Goal: Task Accomplishment & Management: Complete application form

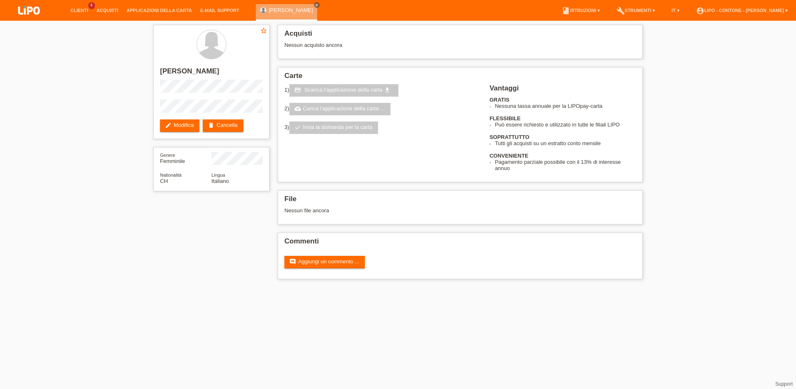
click at [108, 7] on li "Acquisti" at bounding box center [107, 10] width 30 height 21
click at [315, 6] on icon "close" at bounding box center [317, 5] width 4 height 4
click at [81, 12] on link "Clienti" at bounding box center [79, 10] width 26 height 5
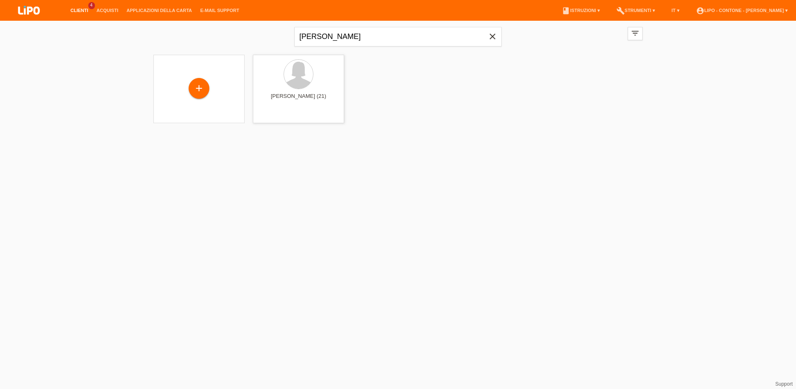
click at [494, 41] on icon "close" at bounding box center [493, 37] width 10 height 10
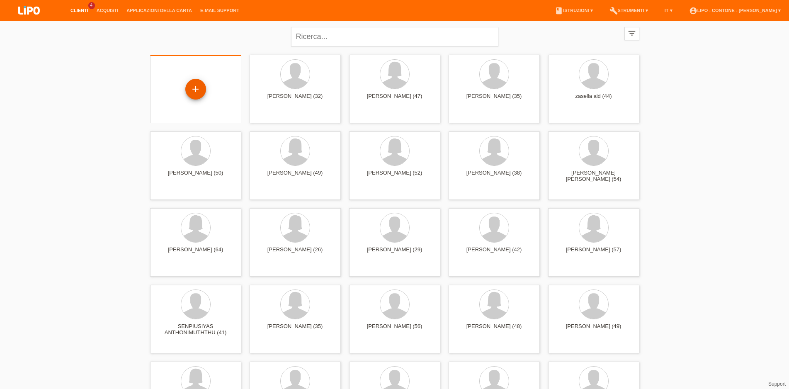
click at [196, 95] on div "+" at bounding box center [195, 89] width 21 height 21
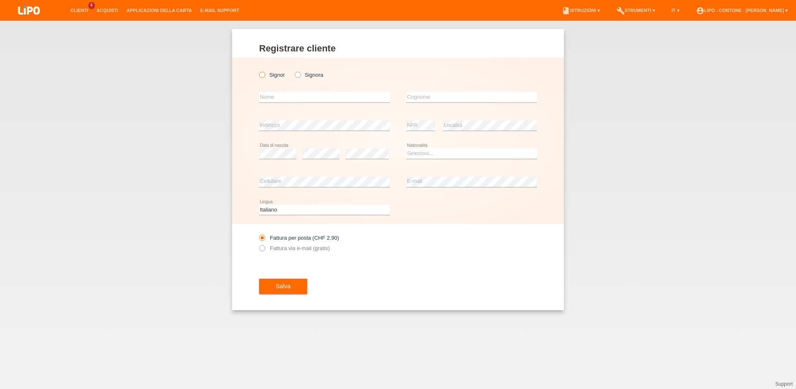
click at [272, 73] on label "Signor" at bounding box center [272, 75] width 26 height 6
click at [265, 73] on input "Signor" at bounding box center [261, 74] width 5 height 5
radio input "true"
click at [281, 98] on input "text" at bounding box center [324, 97] width 131 height 10
type input "luciano"
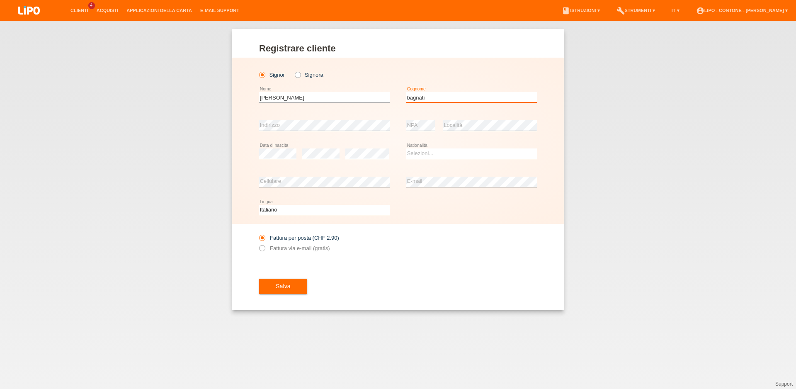
type input "bagnati"
click at [406, 148] on select "Selezioni... Svizzera Austria Germania Liechtenstein ------------ Afghanistan A…" at bounding box center [471, 153] width 131 height 10
select select "IT"
click at [0, 0] on option "Italia" at bounding box center [0, 0] width 0 height 0
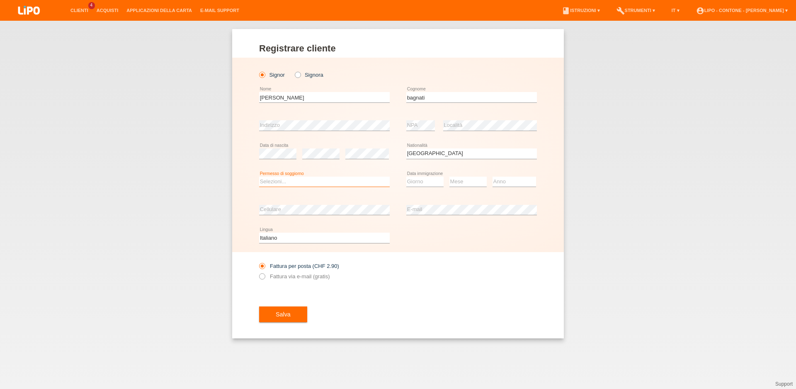
click at [259, 177] on select "Selezioni... C B B - Status di rifugiato Altro" at bounding box center [324, 182] width 131 height 10
select select "C"
click at [0, 0] on option "C" at bounding box center [0, 0] width 0 height 0
click at [406, 177] on select "Giorno 01 02 03 04 05 06 07 08 09 10" at bounding box center [424, 182] width 37 height 10
select select "02"
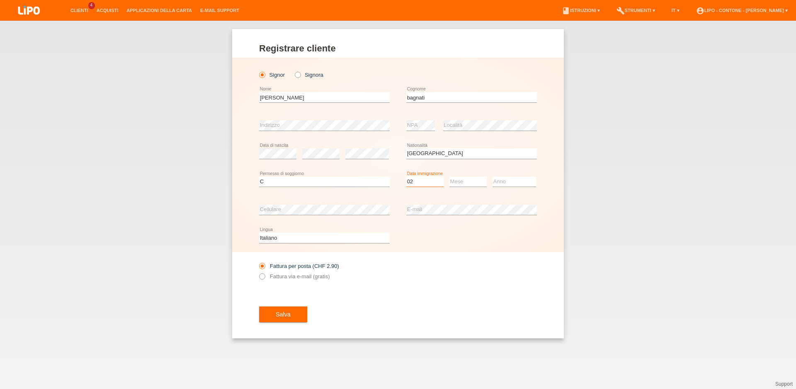
click at [0, 0] on option "02" at bounding box center [0, 0] width 0 height 0
click at [450, 177] on select "Mese 01 02 03 04 05 06 07 08 09 10 11" at bounding box center [468, 182] width 37 height 10
select select "07"
click at [0, 0] on option "07" at bounding box center [0, 0] width 0 height 0
click at [493, 177] on select "Anno 2025 2024 2023 2022 2021 2020 2019 2018 2017 2016 2015 2014 2013 2012 2011…" at bounding box center [515, 182] width 44 height 10
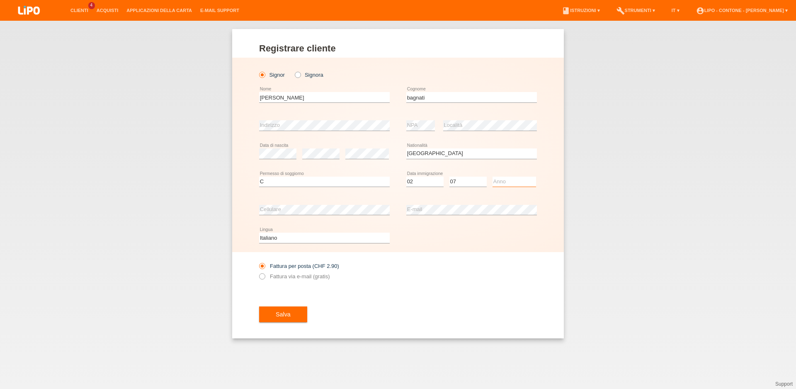
select select "1997"
click at [0, 0] on option "1997" at bounding box center [0, 0] width 0 height 0
click at [297, 277] on label "Fattura via e-mail (gratis)" at bounding box center [294, 276] width 71 height 6
click at [291, 317] on button "Salva" at bounding box center [283, 314] width 48 height 16
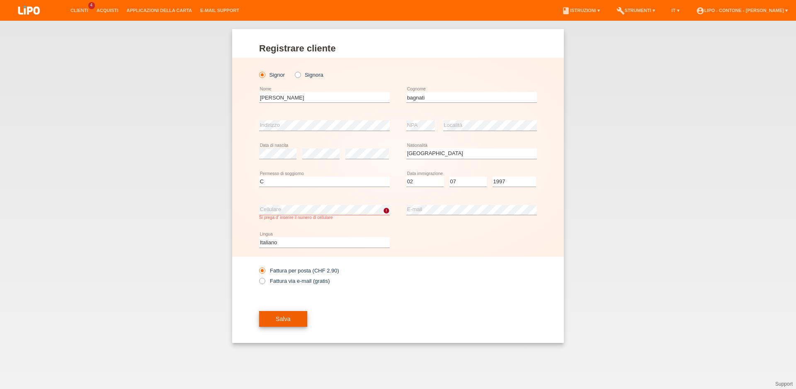
click at [299, 318] on button "Salva" at bounding box center [283, 319] width 48 height 16
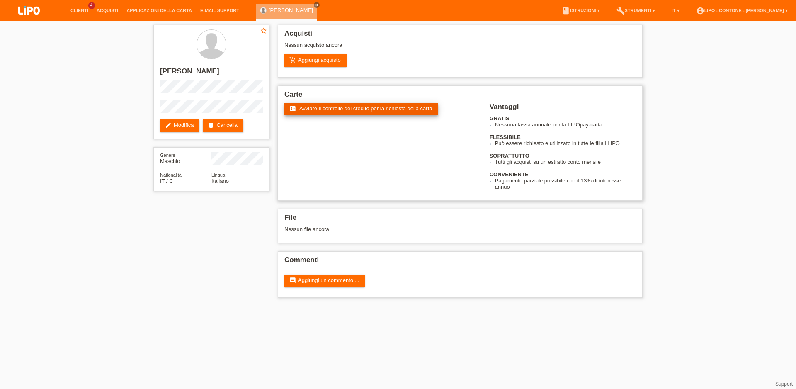
click at [315, 109] on span "Avviare il controllo del credito per la richiesta della carta" at bounding box center [365, 108] width 133 height 6
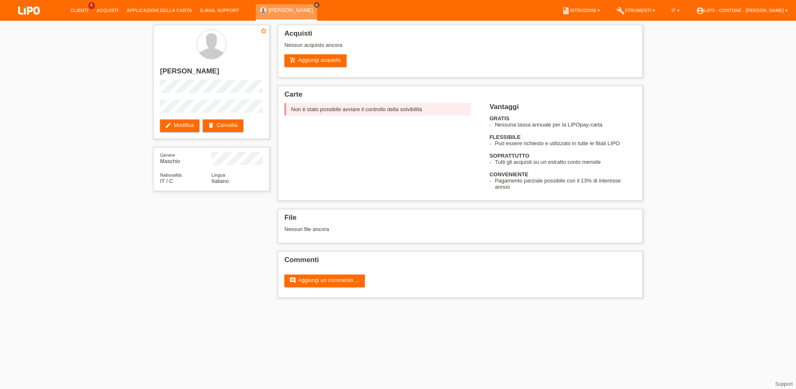
click at [315, 4] on icon "close" at bounding box center [317, 5] width 4 height 4
click at [86, 10] on link "Clienti" at bounding box center [79, 10] width 26 height 5
